Goal: Task Accomplishment & Management: Manage account settings

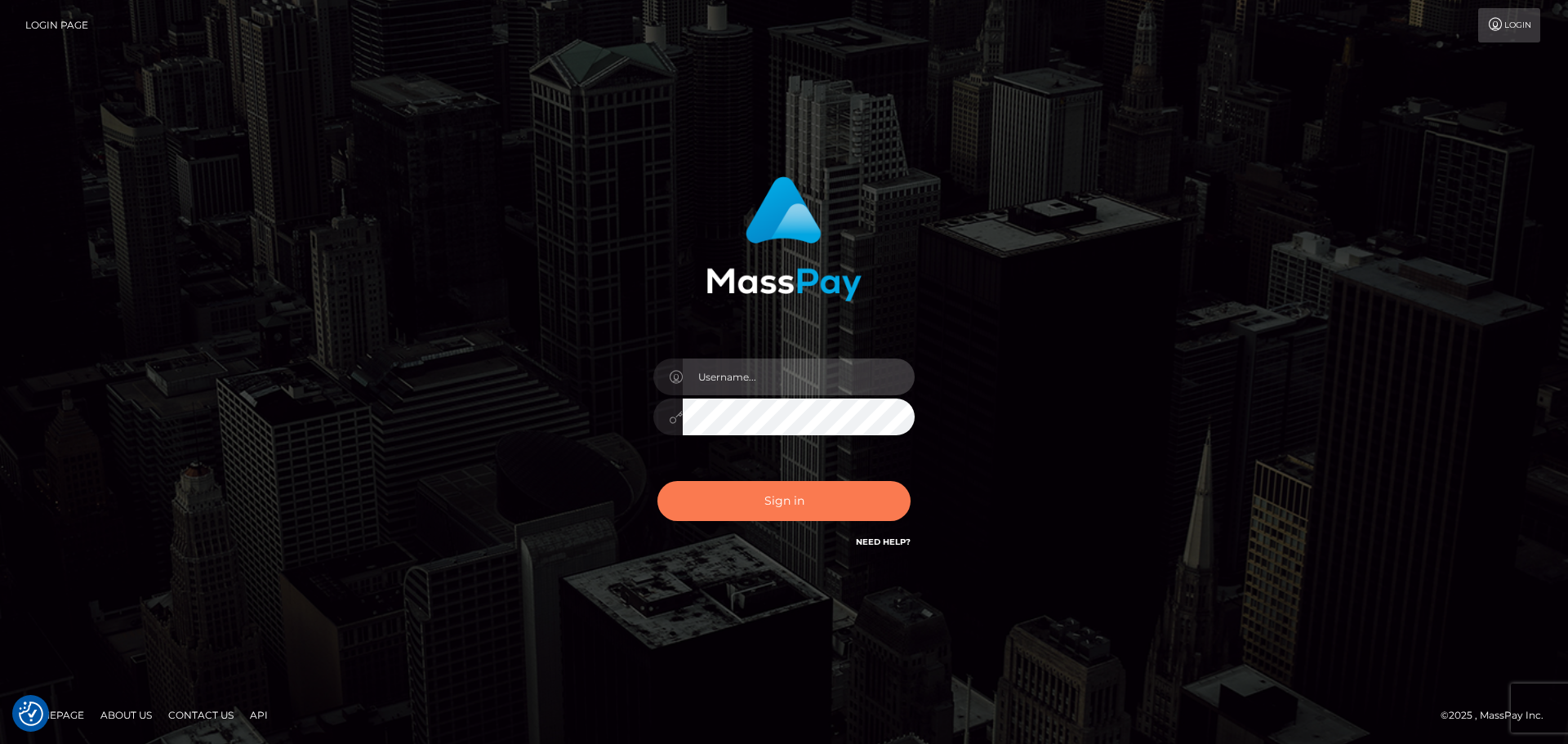
type input "Dikla Silver"
click at [776, 512] on button "Sign in" at bounding box center [784, 501] width 253 height 40
type input "Dikla Silver"
click at [788, 499] on button "Sign in" at bounding box center [784, 501] width 253 height 40
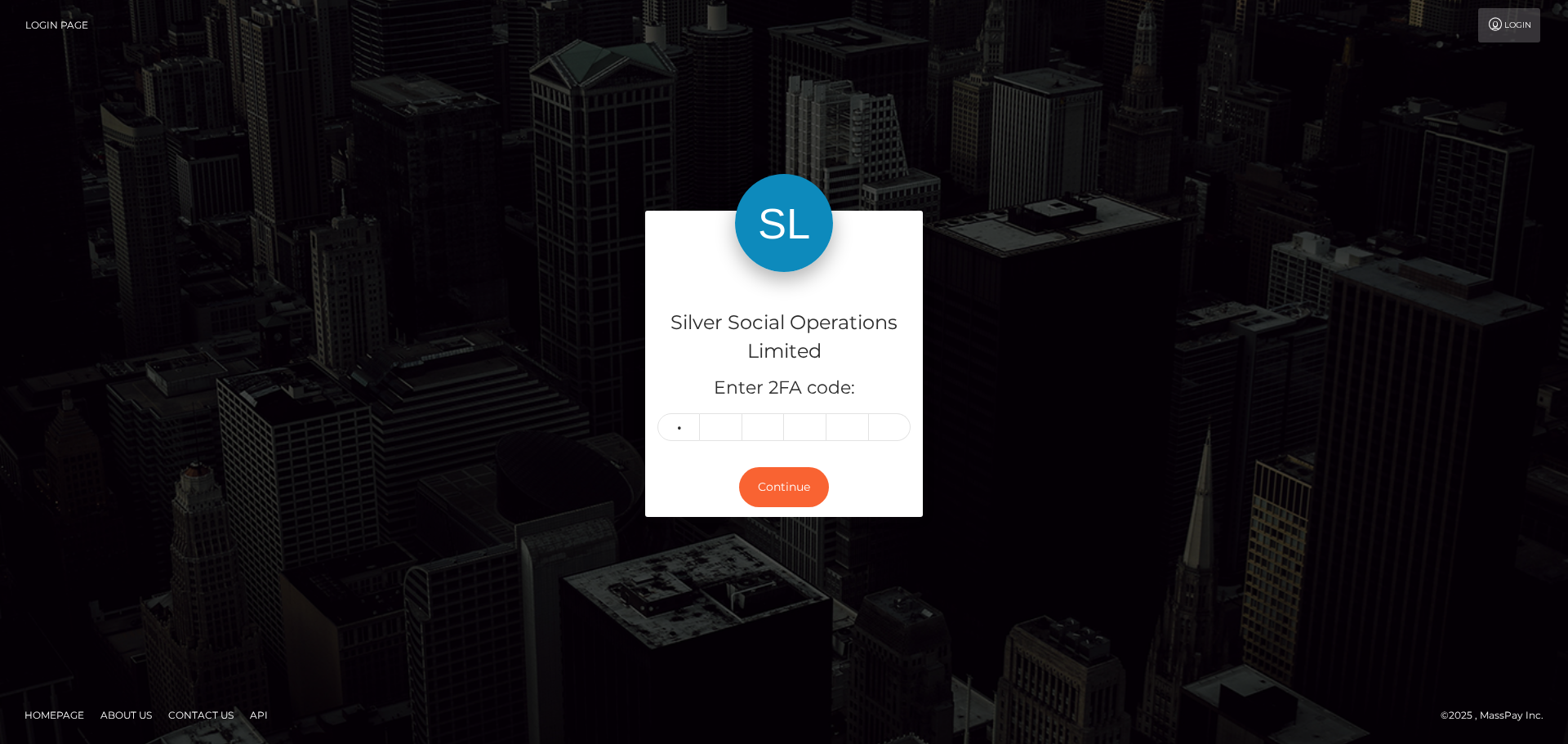
type input "6"
type input "1"
type input "4"
type input "0"
type input "3"
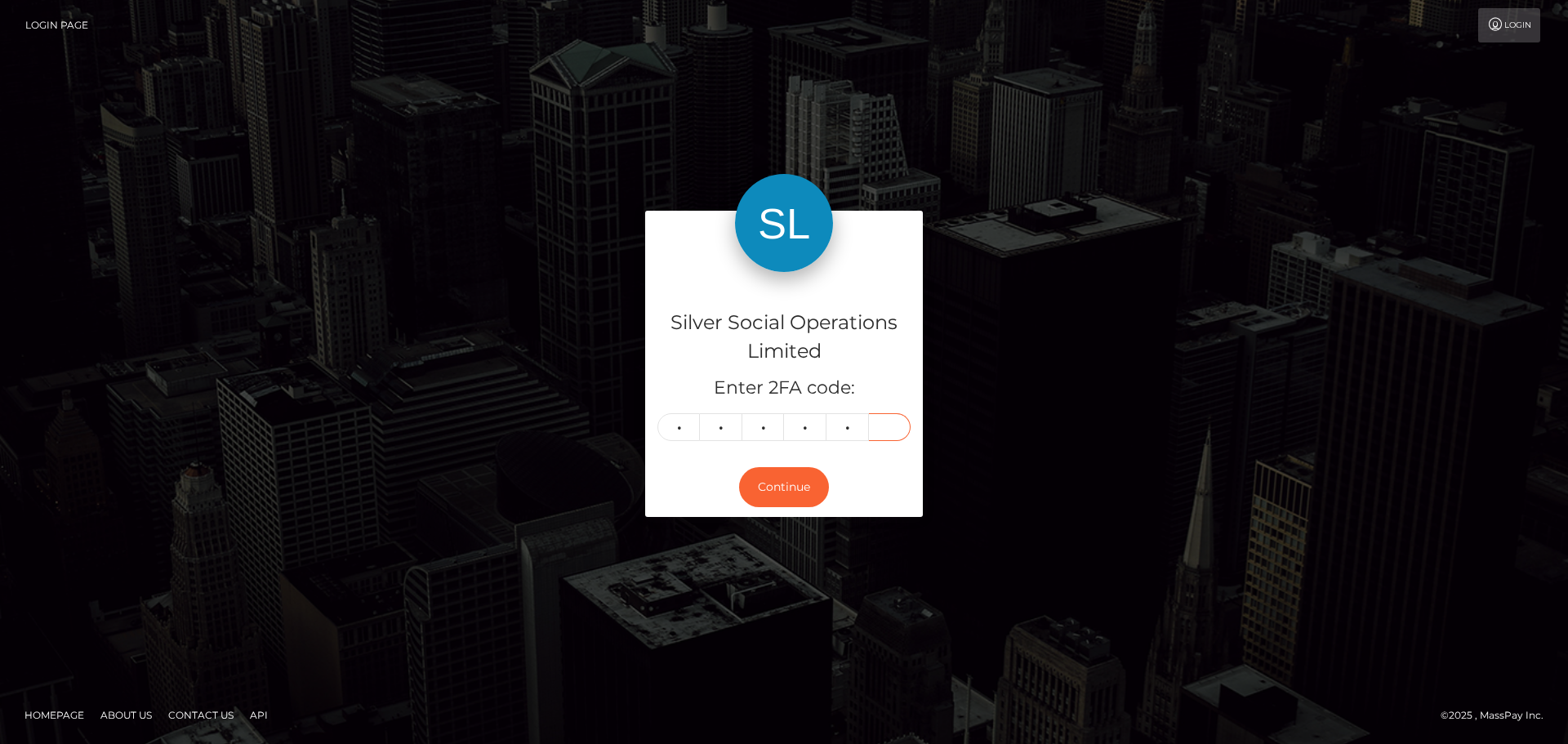
type input "8"
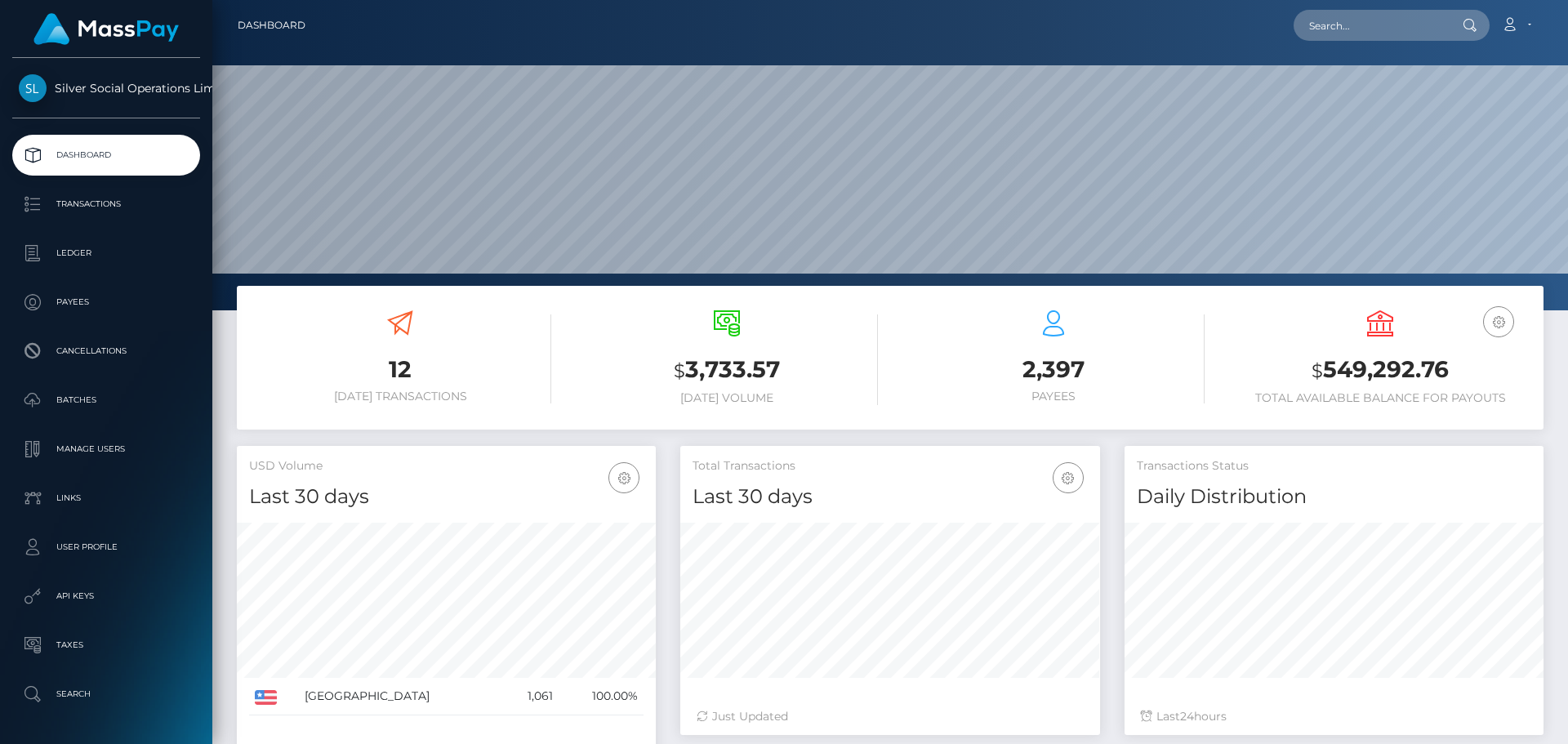
scroll to position [290, 420]
click at [1393, 362] on h3 "$ 549,292.76" at bounding box center [1380, 371] width 303 height 34
copy h3 "549,292.76"
